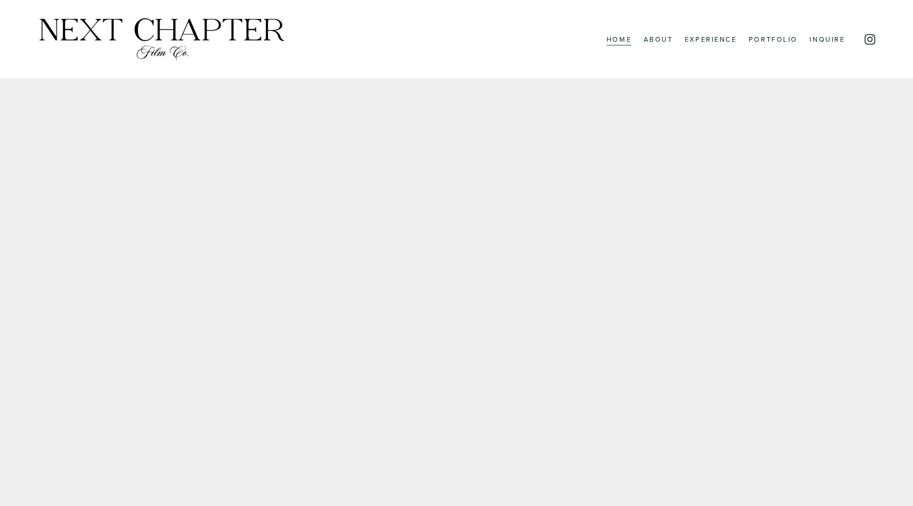
click at [761, 38] on link "Portfolio" at bounding box center [772, 39] width 49 height 14
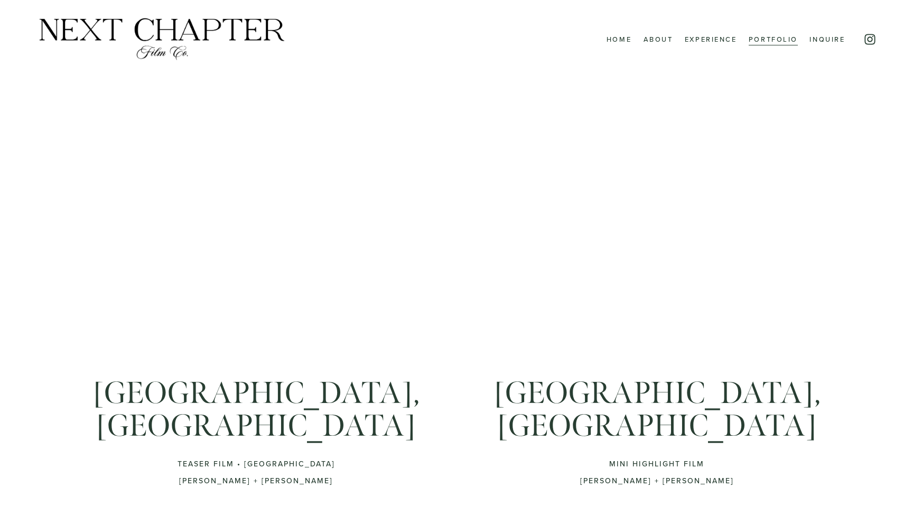
click at [713, 41] on link "Experience" at bounding box center [711, 39] width 52 height 14
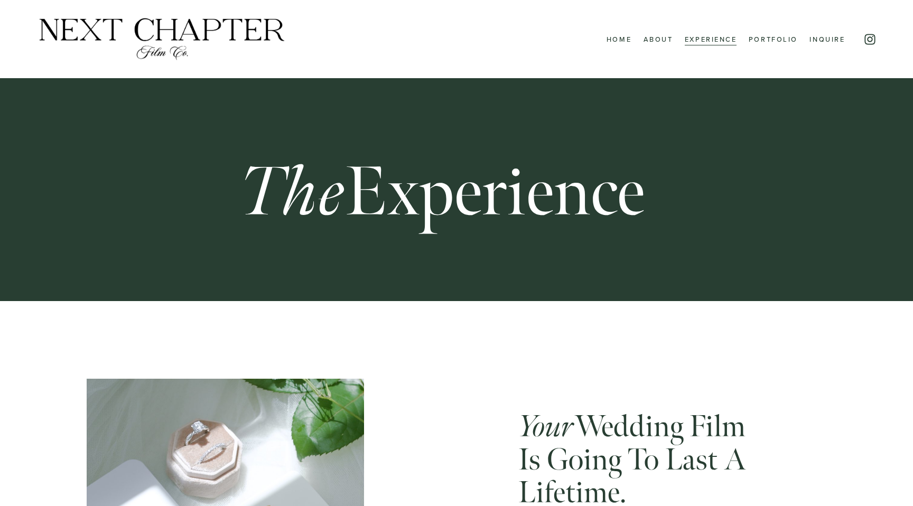
click at [660, 39] on link "About" at bounding box center [658, 39] width 30 height 14
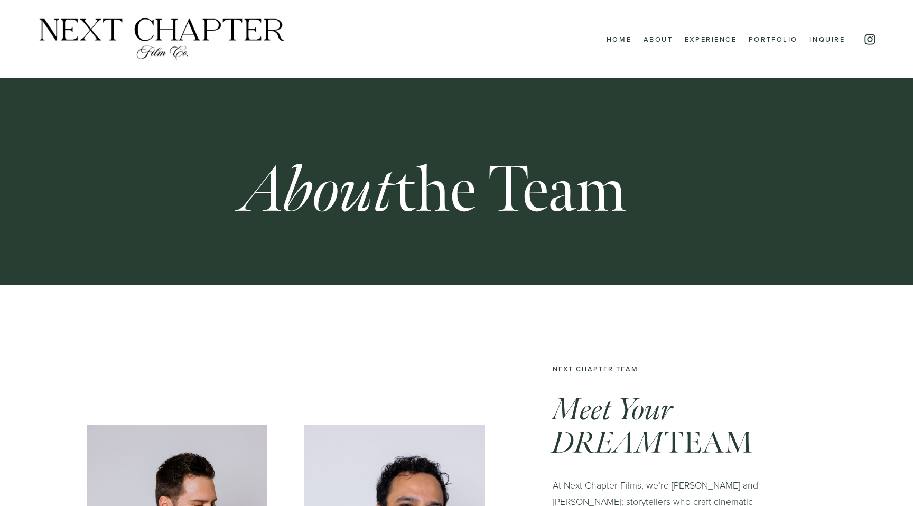
click at [621, 35] on link "Home" at bounding box center [618, 39] width 25 height 14
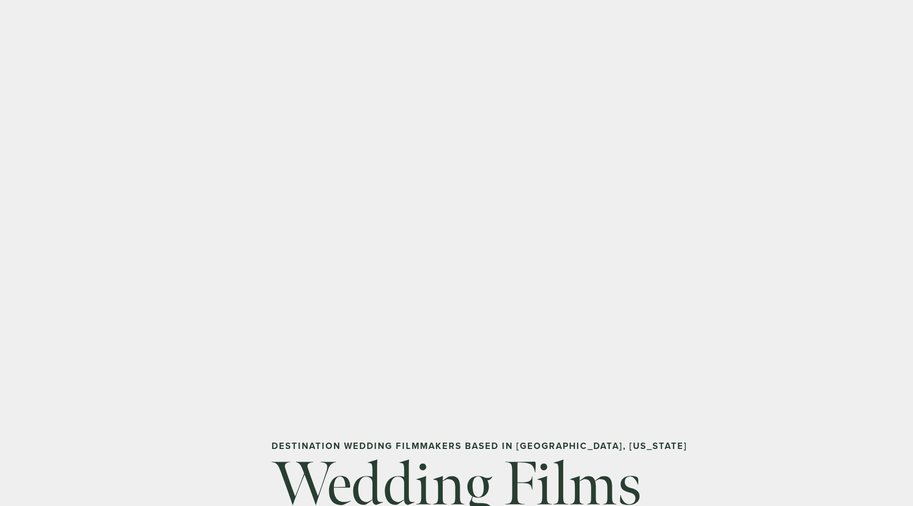
scroll to position [2, 0]
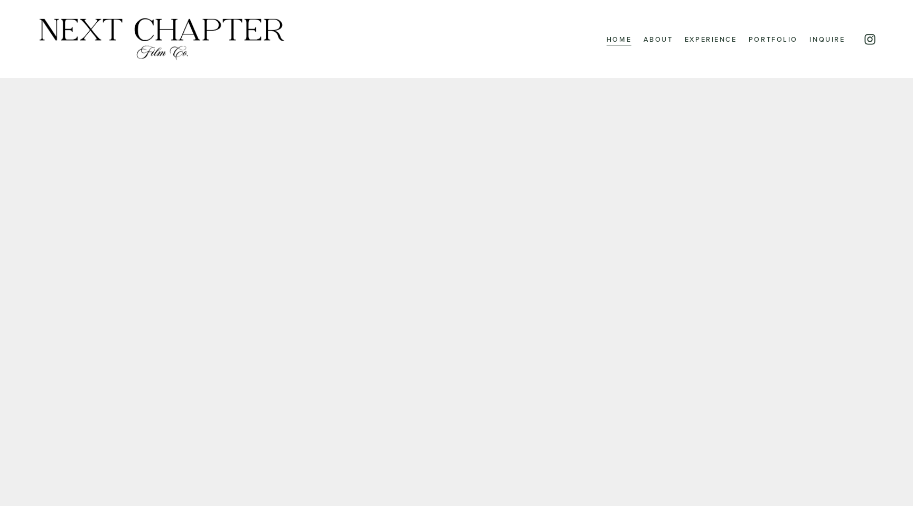
click at [625, 39] on link "Home" at bounding box center [618, 39] width 25 height 14
click at [660, 34] on link "About" at bounding box center [658, 39] width 30 height 14
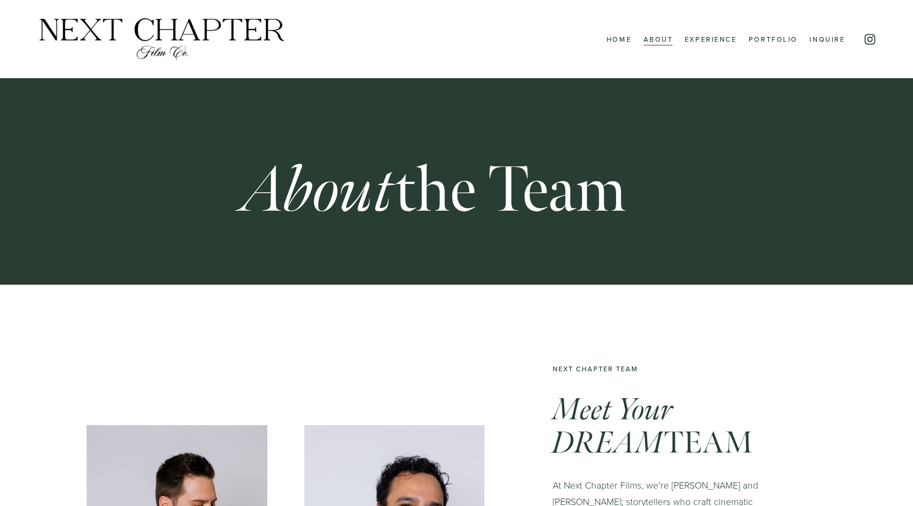
click at [709, 42] on link "Experience" at bounding box center [711, 39] width 52 height 14
